Goal: Task Accomplishment & Management: Use online tool/utility

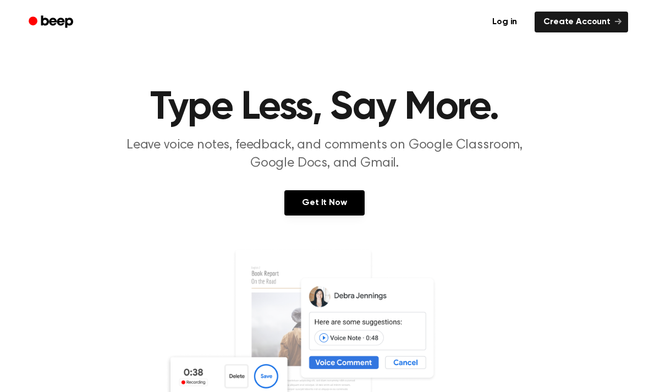
click at [336, 202] on link "Get It Now" at bounding box center [325, 202] width 80 height 25
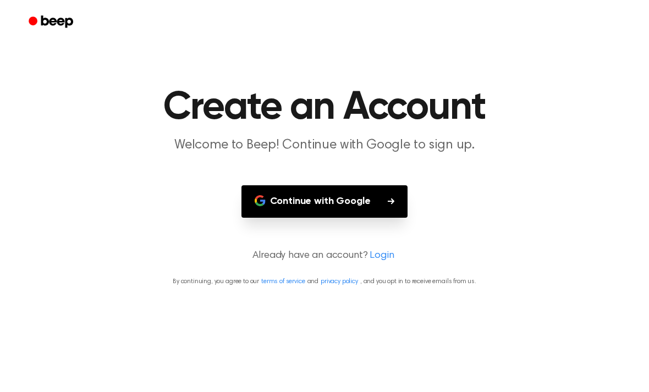
click at [360, 200] on button "Continue with Google" at bounding box center [325, 201] width 167 height 32
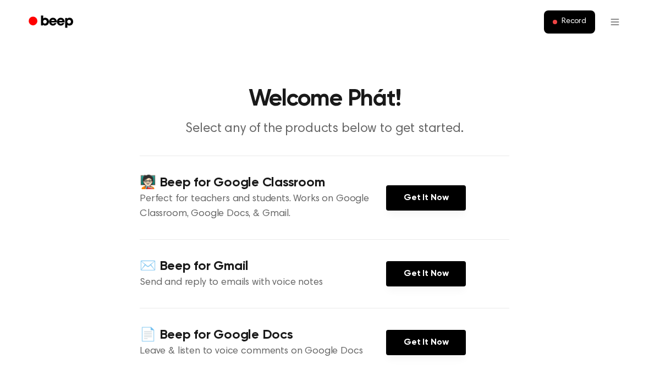
click at [571, 15] on button "Record" at bounding box center [569, 21] width 51 height 23
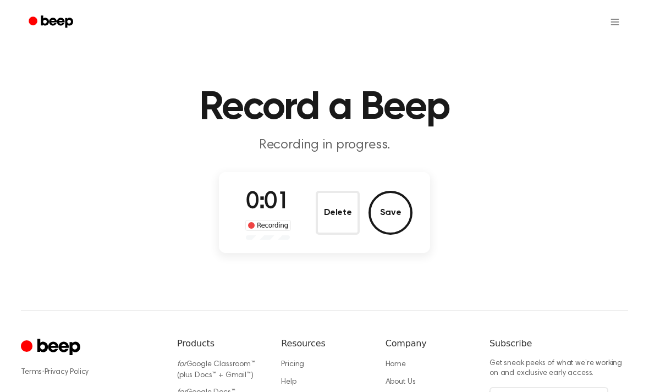
click at [337, 206] on button "Delete" at bounding box center [338, 213] width 44 height 44
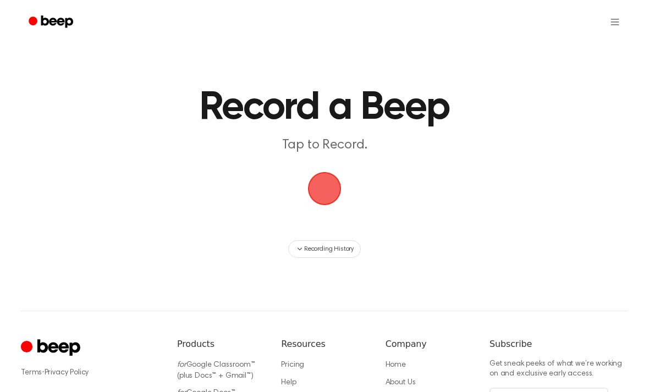
click at [323, 185] on span "button" at bounding box center [324, 188] width 59 height 59
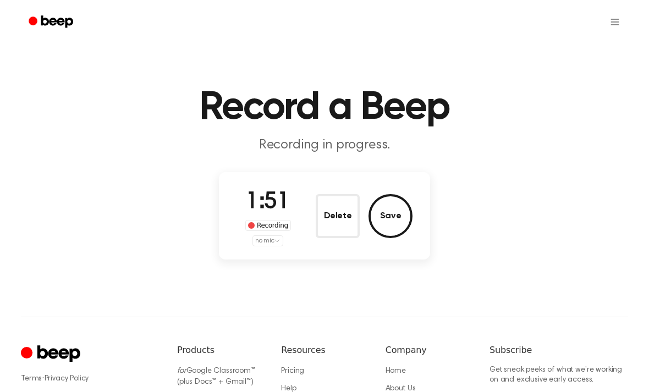
click at [392, 214] on button "Save" at bounding box center [391, 216] width 44 height 44
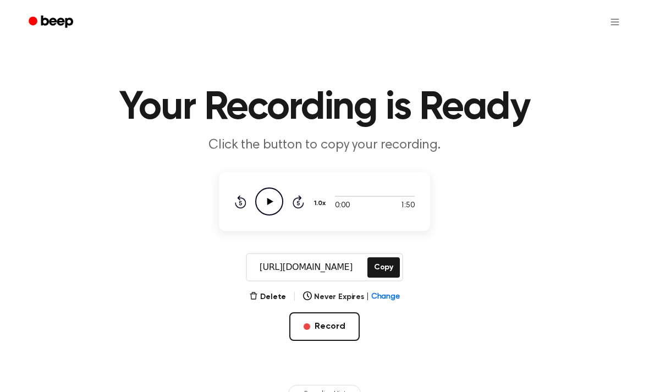
click at [267, 190] on icon "Play Audio" at bounding box center [269, 202] width 28 height 28
click at [266, 201] on icon "Pause Audio" at bounding box center [269, 202] width 28 height 28
click at [394, 265] on button "Copy" at bounding box center [384, 268] width 32 height 20
